Goal: Find specific page/section: Find specific page/section

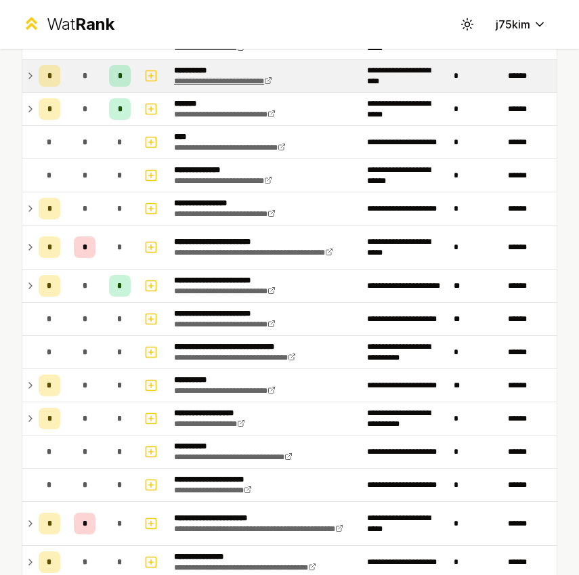
scroll to position [1076, 0]
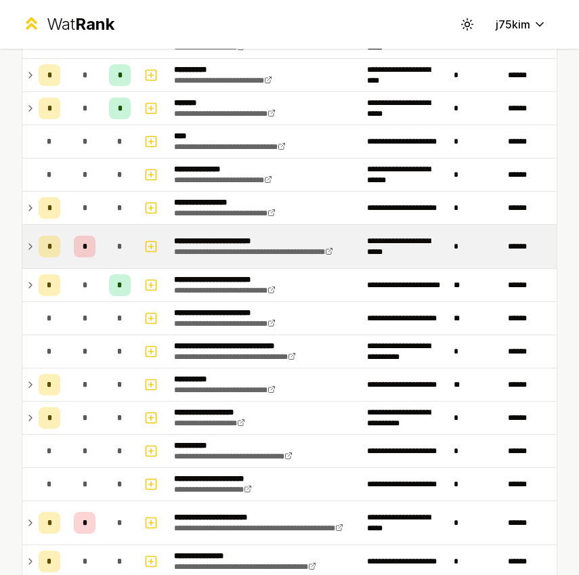
click at [27, 252] on icon at bounding box center [30, 246] width 11 height 16
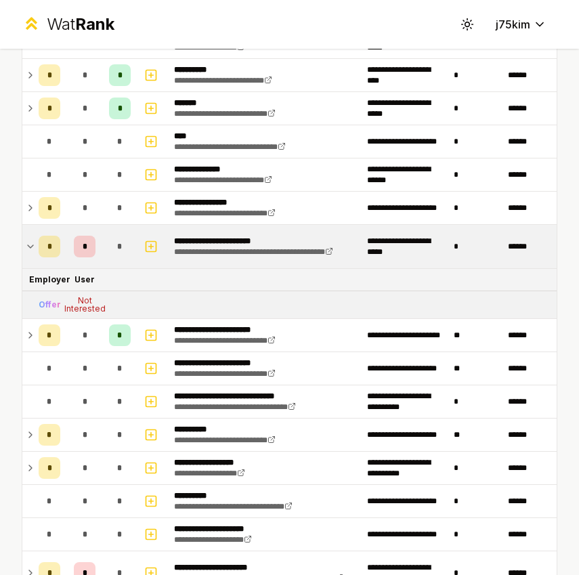
click at [29, 242] on icon at bounding box center [30, 246] width 11 height 16
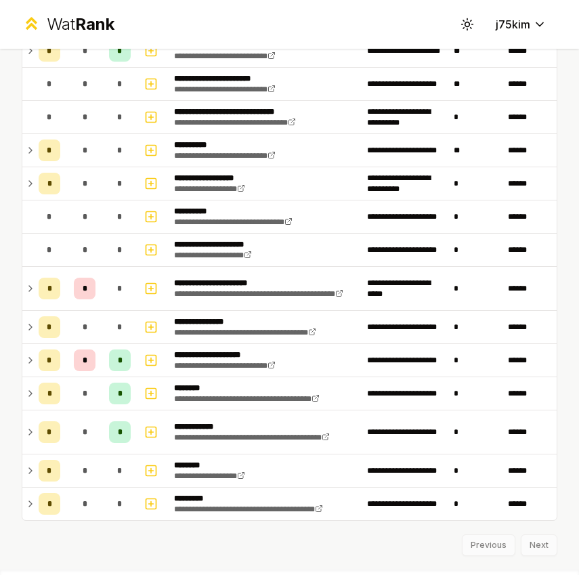
scroll to position [1340, 0]
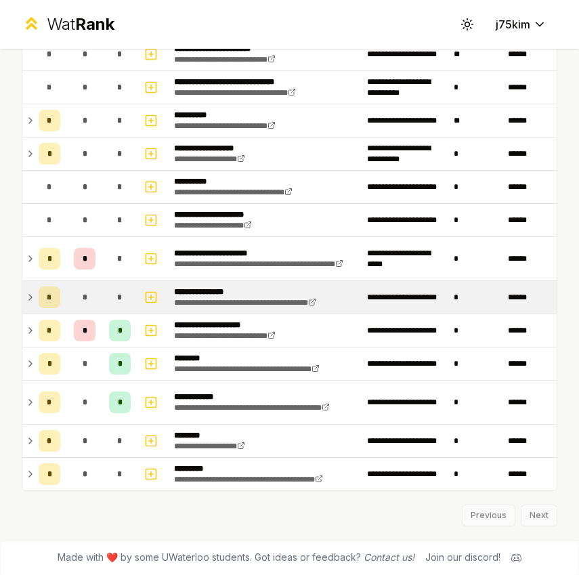
click at [39, 295] on div "*" at bounding box center [50, 297] width 22 height 22
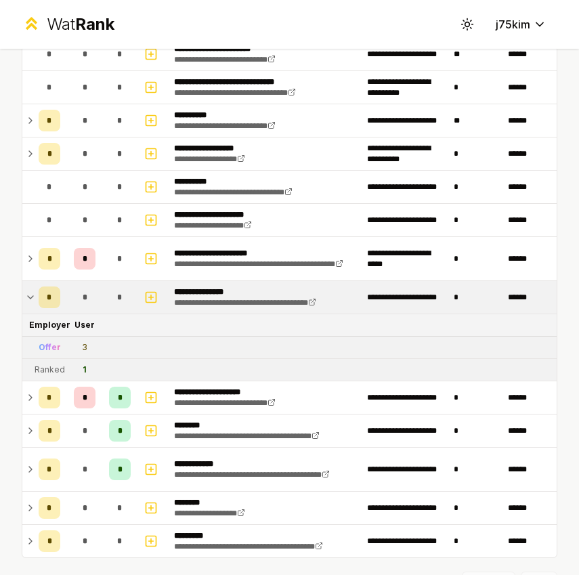
click at [39, 295] on div "*" at bounding box center [50, 297] width 22 height 22
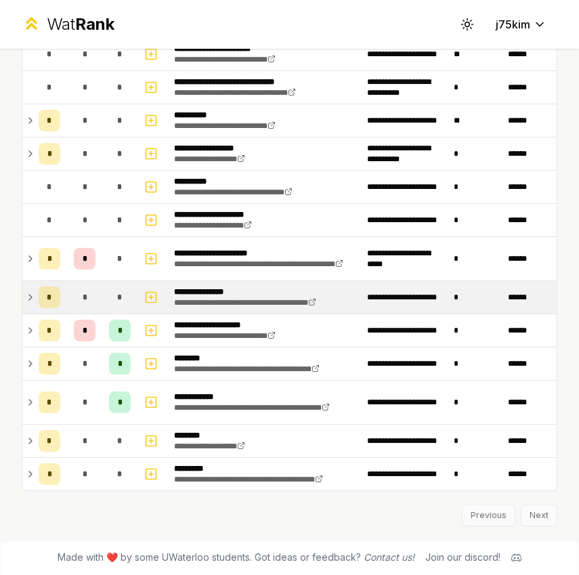
click at [41, 290] on div "*" at bounding box center [50, 297] width 22 height 22
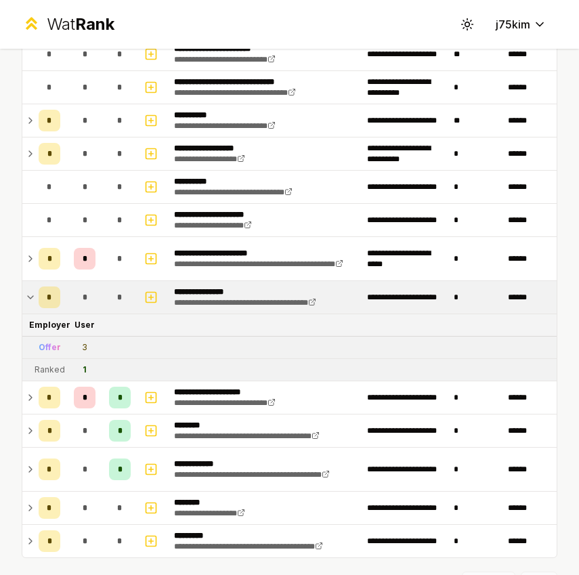
click at [41, 290] on div "*" at bounding box center [50, 297] width 22 height 22
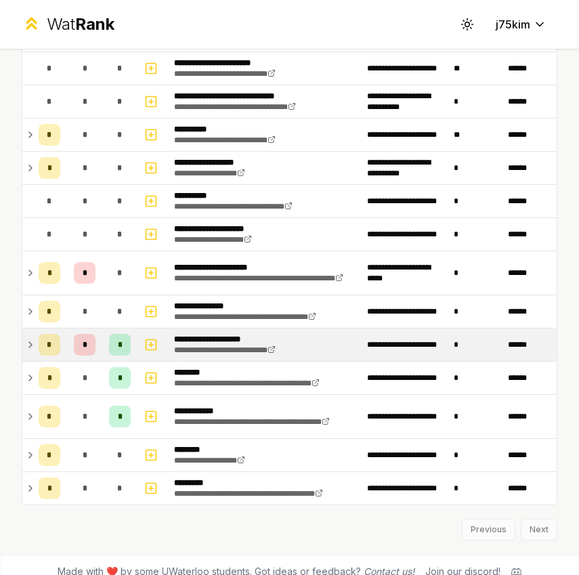
scroll to position [1324, 0]
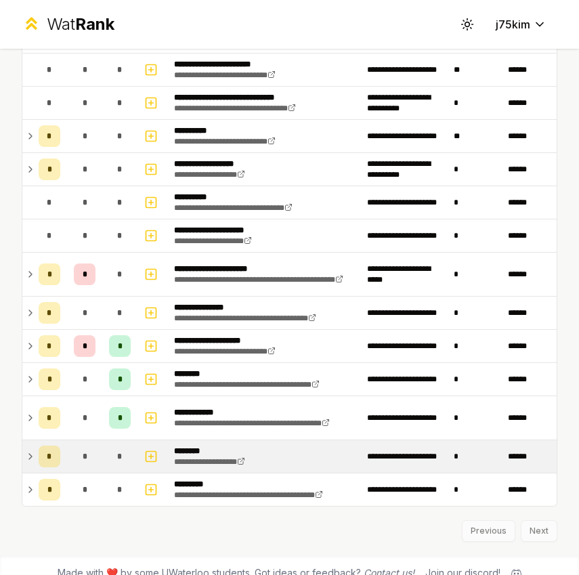
click at [52, 467] on td "*" at bounding box center [49, 456] width 32 height 32
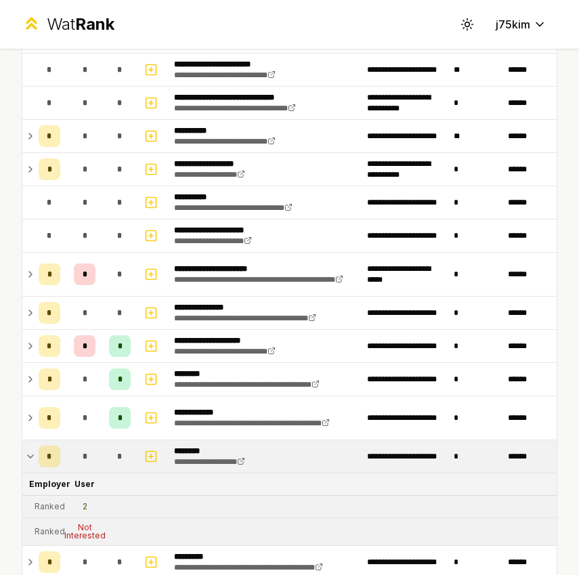
click at [52, 467] on td "*" at bounding box center [49, 456] width 32 height 32
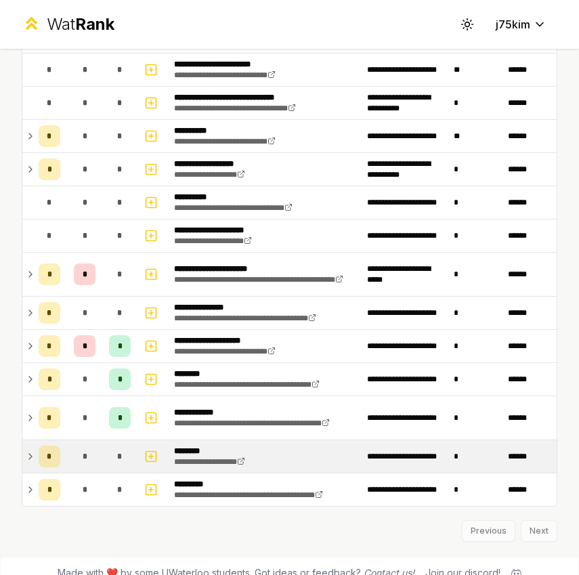
scroll to position [1340, 0]
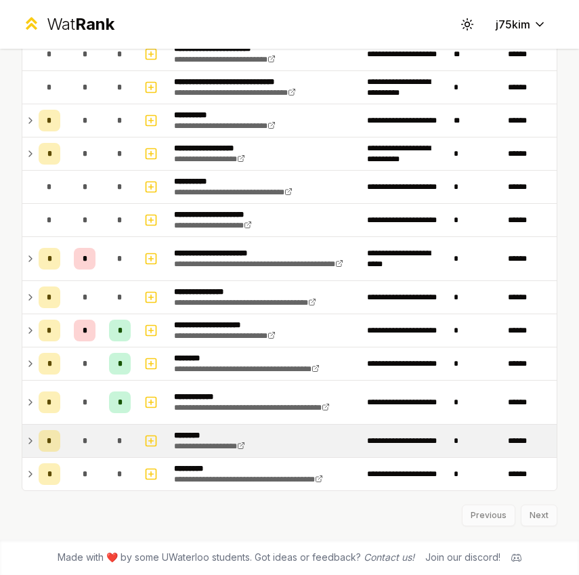
click at [52, 467] on div "*" at bounding box center [50, 474] width 22 height 22
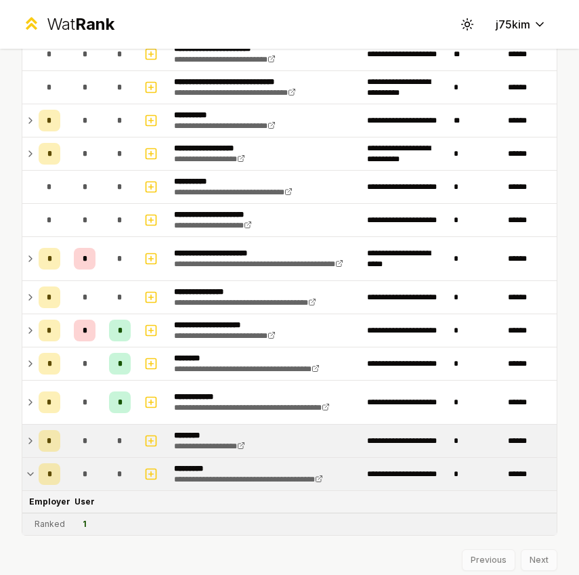
click at [52, 467] on div "*" at bounding box center [50, 474] width 22 height 22
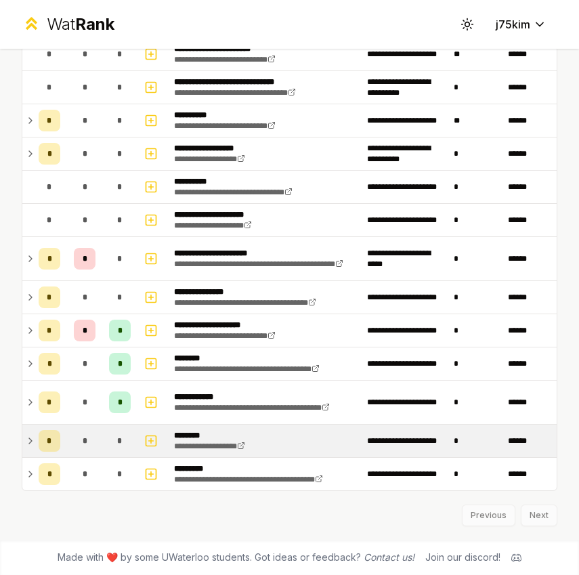
click at [52, 467] on div "*" at bounding box center [50, 474] width 22 height 22
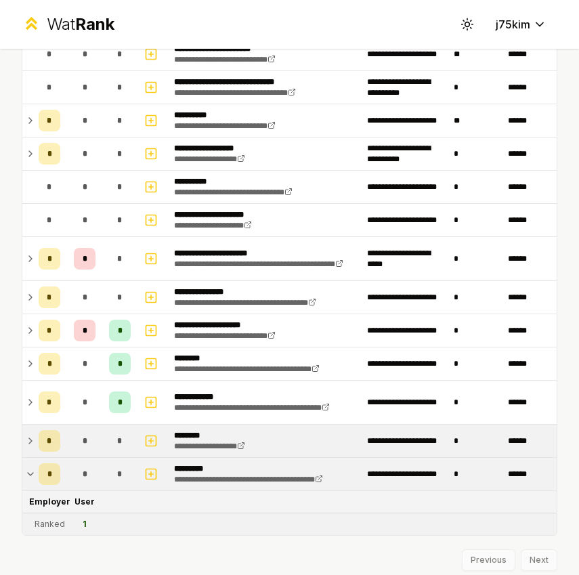
click at [52, 467] on div "*" at bounding box center [50, 474] width 22 height 22
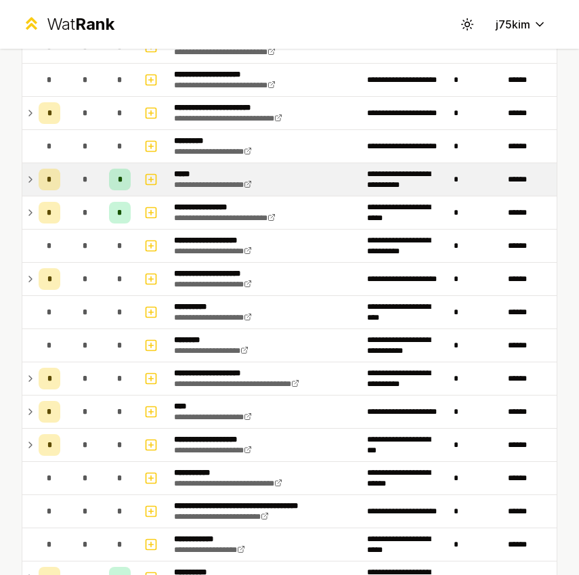
scroll to position [596, 0]
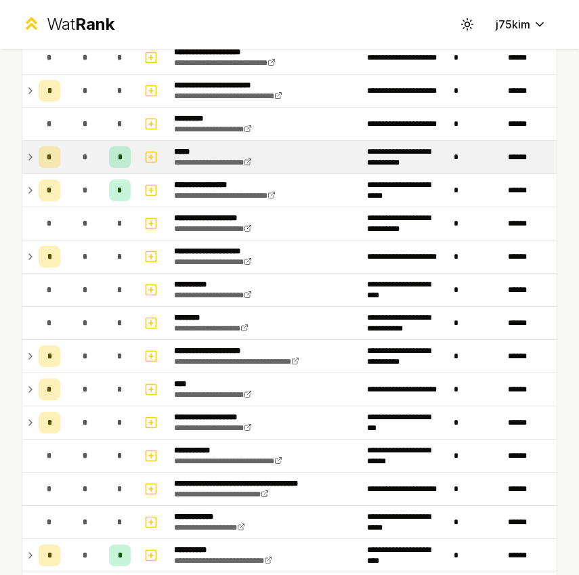
click at [41, 185] on div "*" at bounding box center [50, 190] width 22 height 22
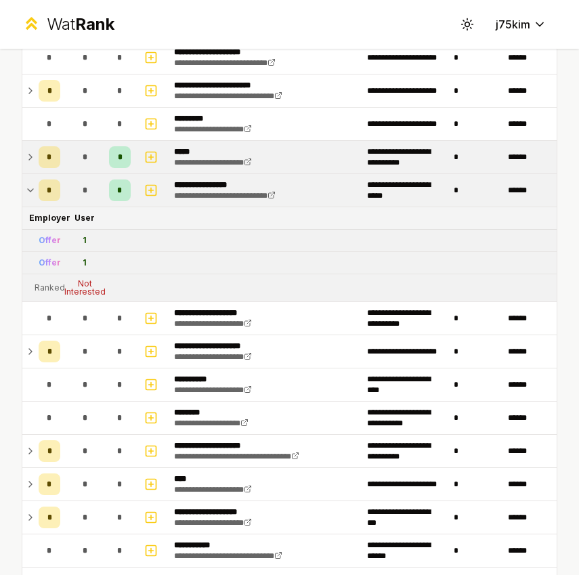
click at [41, 185] on div "*" at bounding box center [50, 190] width 22 height 22
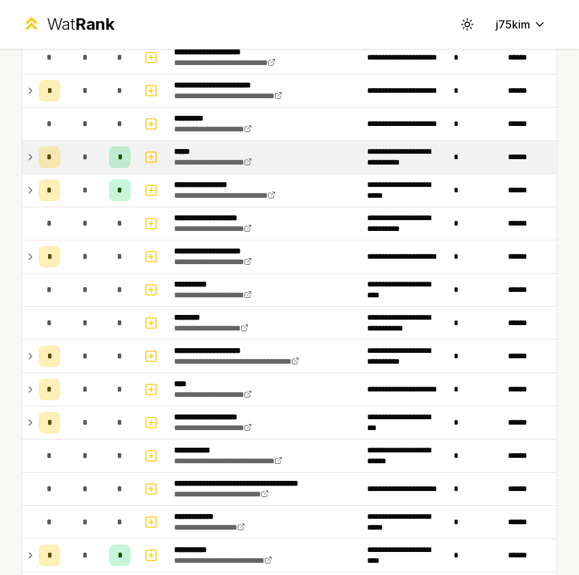
click at [41, 160] on div "*" at bounding box center [50, 157] width 22 height 22
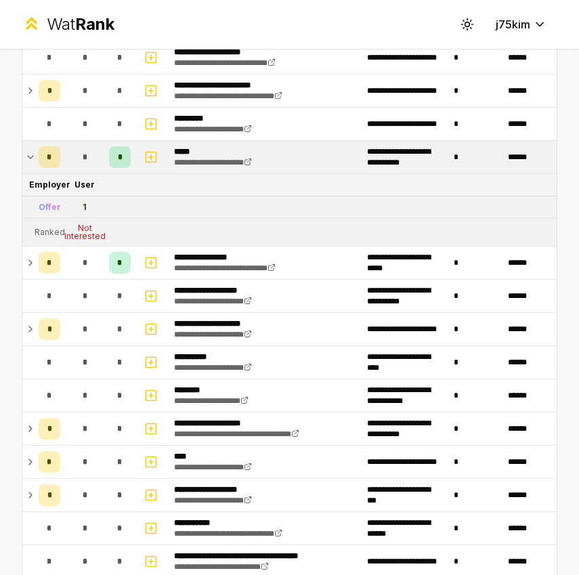
click at [41, 160] on div "*" at bounding box center [50, 157] width 22 height 22
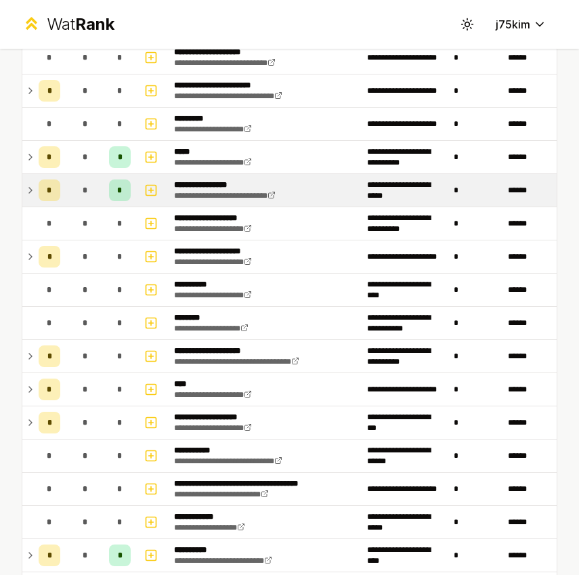
click at [42, 182] on div "*" at bounding box center [50, 190] width 22 height 22
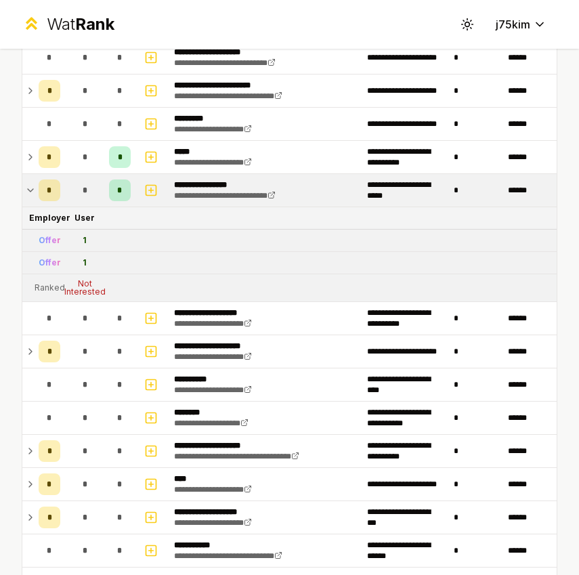
click at [42, 182] on div "*" at bounding box center [50, 190] width 22 height 22
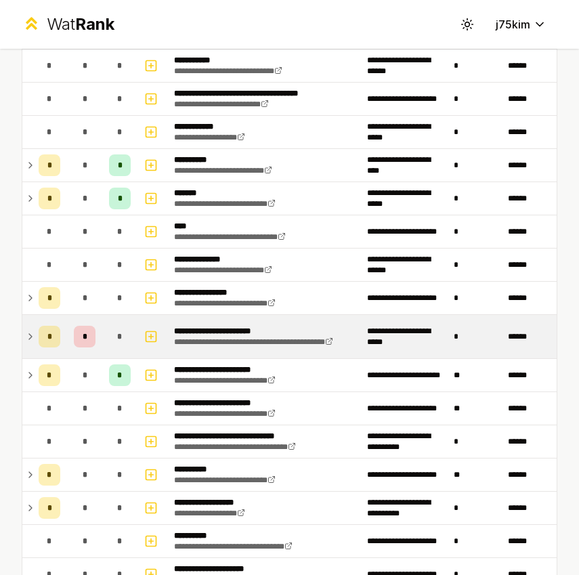
scroll to position [1031, 0]
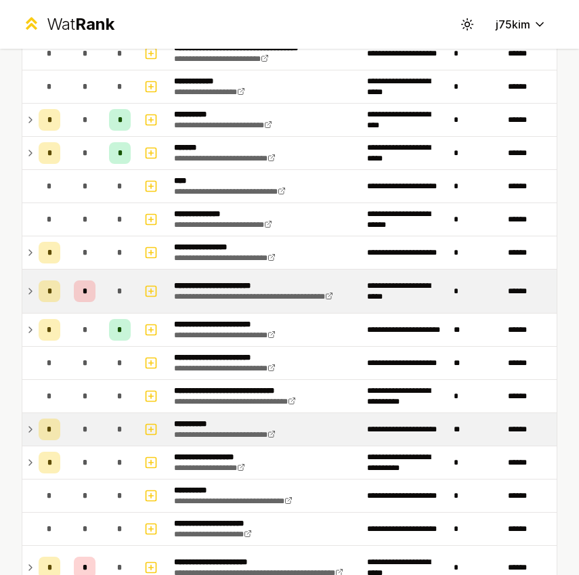
click at [76, 424] on div "*" at bounding box center [85, 429] width 22 height 22
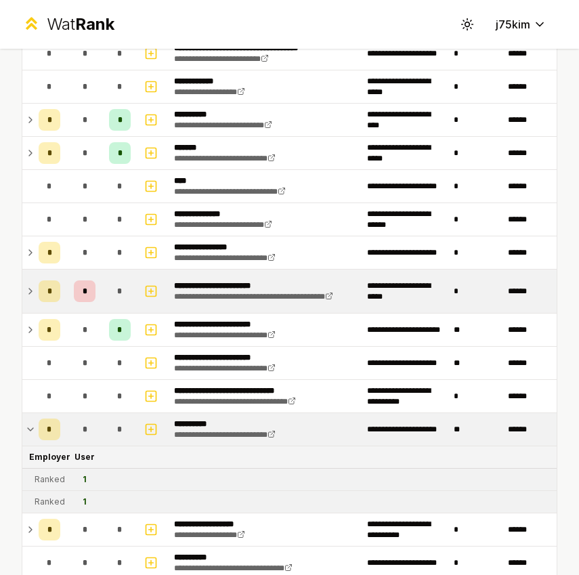
click at [76, 424] on div "*" at bounding box center [85, 429] width 22 height 22
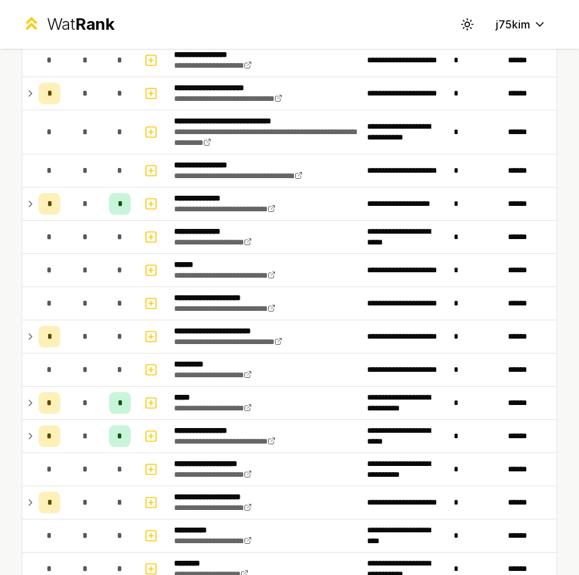
scroll to position [0, 0]
